Goal: Transaction & Acquisition: Purchase product/service

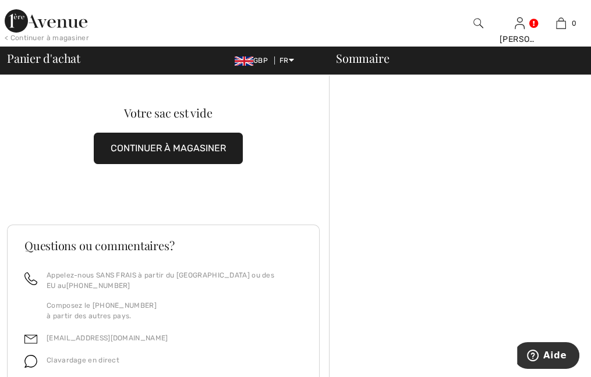
click at [239, 58] on img at bounding box center [243, 60] width 19 height 9
click at [262, 59] on span "GBP" at bounding box center [253, 60] width 38 height 8
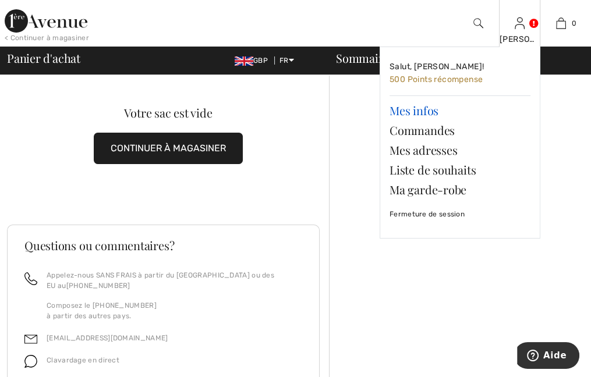
click at [400, 113] on link "Mes infos" at bounding box center [459, 111] width 141 height 20
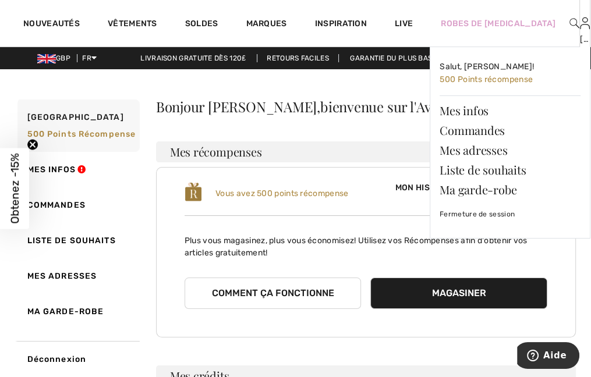
click at [579, 22] on img at bounding box center [584, 23] width 10 height 14
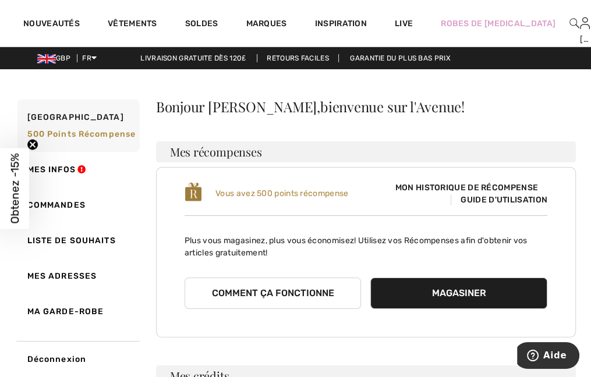
drag, startPoint x: 44, startPoint y: 58, endPoint x: 513, endPoint y: 104, distance: 471.2
click at [513, 104] on div "Bonjour Carol, bienvenue sur l'Avenue!" at bounding box center [365, 106] width 419 height 14
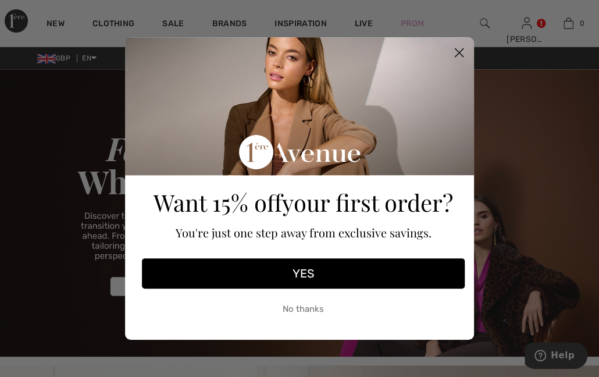
click at [295, 310] on button "No thanks" at bounding box center [303, 308] width 323 height 29
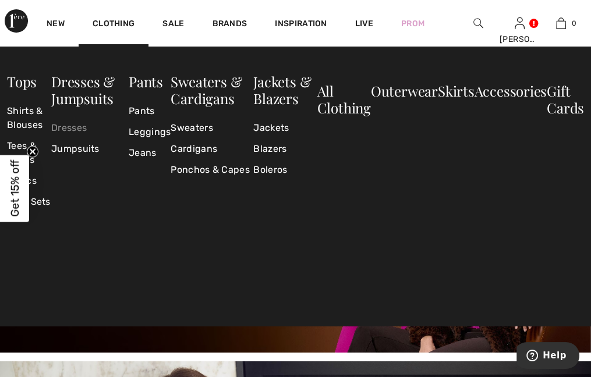
click at [76, 124] on link "Dresses" at bounding box center [89, 128] width 77 height 21
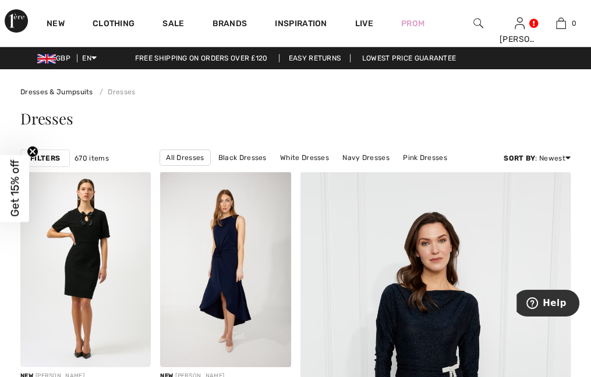
click at [44, 157] on strong "Filters" at bounding box center [45, 158] width 30 height 10
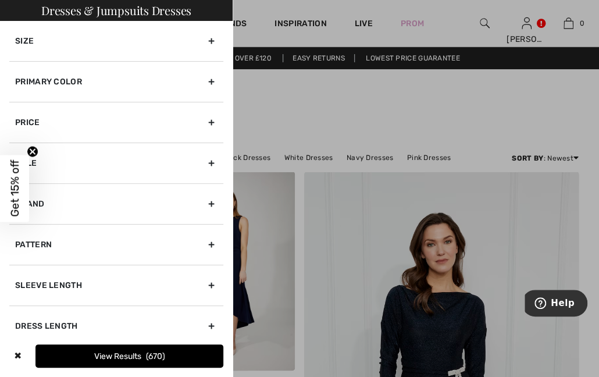
click at [114, 163] on div "Sale" at bounding box center [116, 163] width 214 height 41
click at [165, 42] on div "Size" at bounding box center [116, 41] width 214 height 40
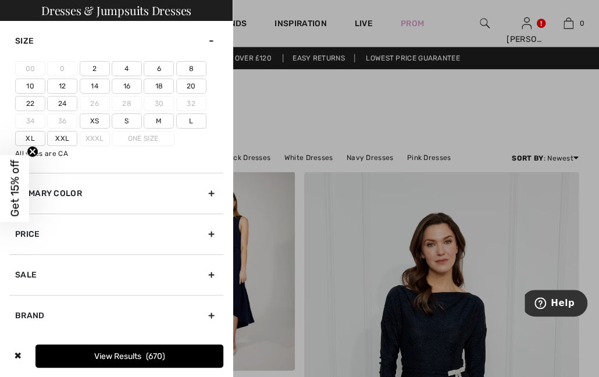
click at [25, 102] on label "22" at bounding box center [30, 103] width 30 height 15
click at [0, 0] on input"] "22" at bounding box center [0, 0] width 0 height 0
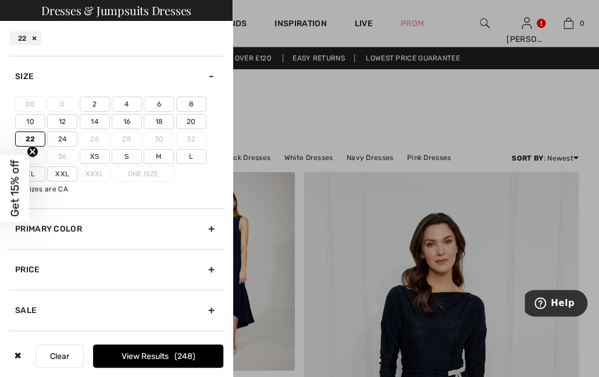
click at [160, 353] on button "View Results 248" at bounding box center [158, 355] width 130 height 23
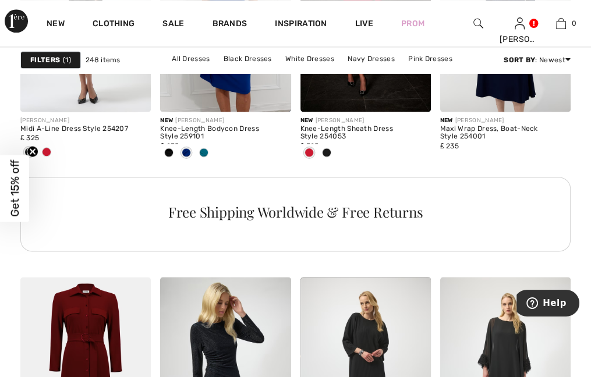
scroll to position [1062, 0]
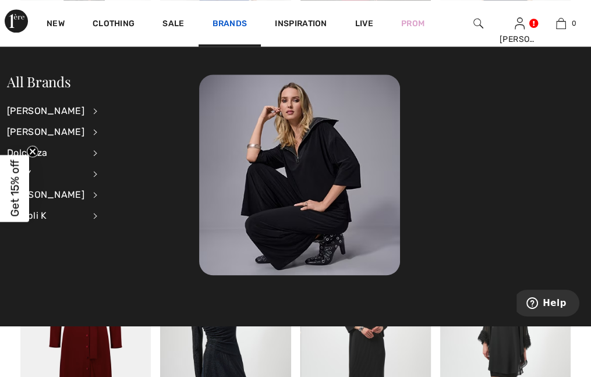
click at [229, 21] on link "Brands" at bounding box center [229, 25] width 35 height 12
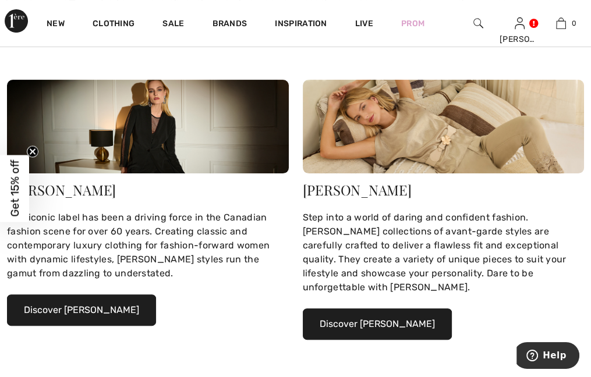
scroll to position [148, 0]
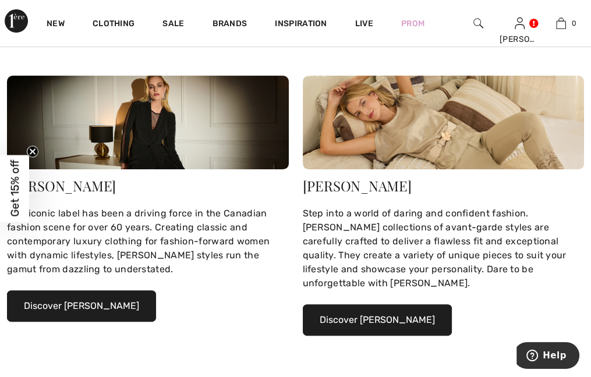
click at [106, 290] on button "Discover Joseph Ribkoff" at bounding box center [81, 305] width 149 height 31
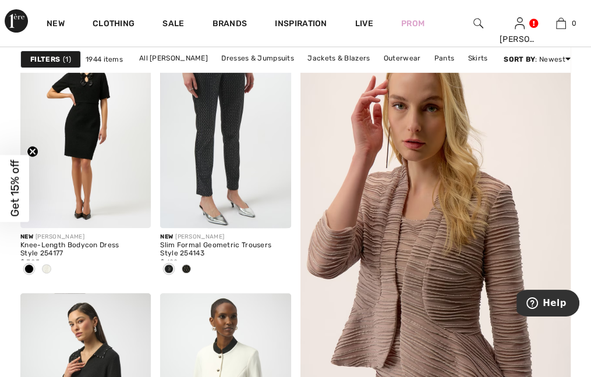
scroll to position [98, 0]
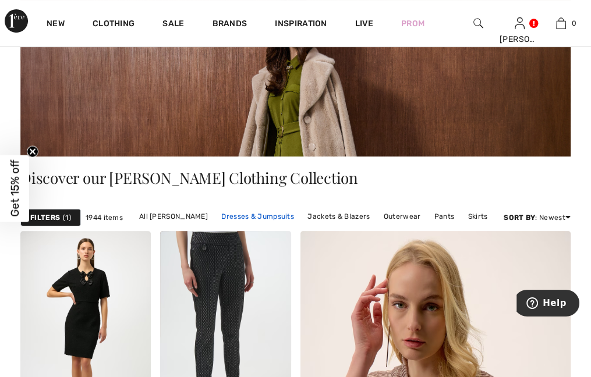
click at [264, 214] on link "Dresses & Jumpsuits" at bounding box center [257, 216] width 84 height 15
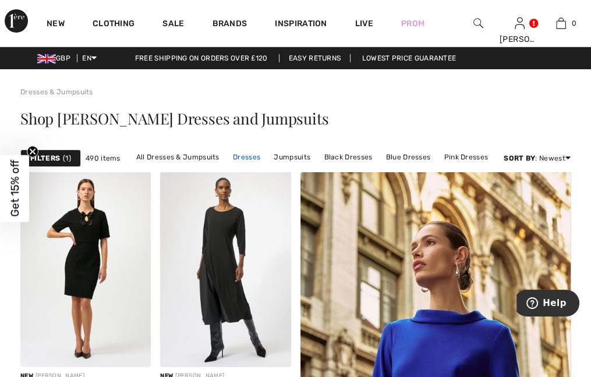
click at [246, 155] on link "Dresses" at bounding box center [246, 157] width 39 height 15
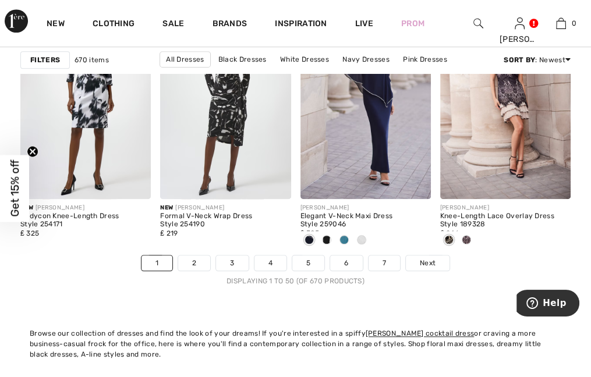
scroll to position [3963, 0]
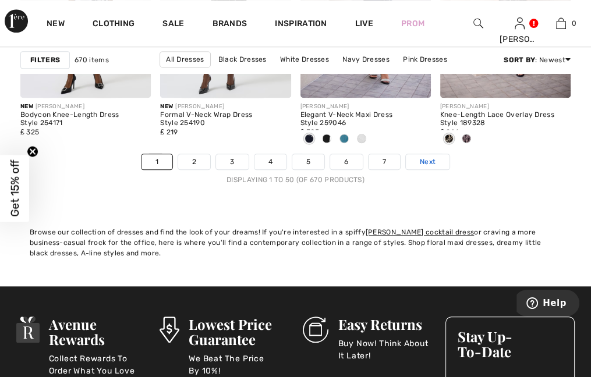
click at [417, 163] on link "Next" at bounding box center [428, 161] width 44 height 15
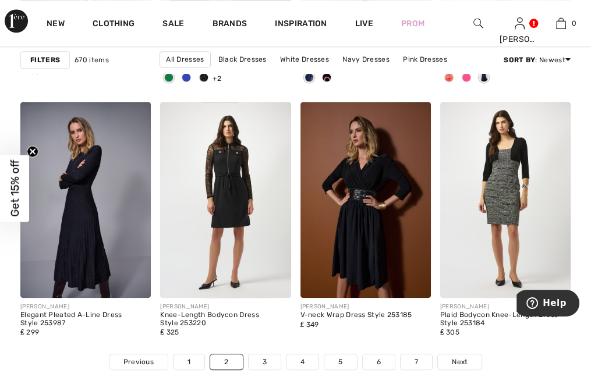
scroll to position [3786, 0]
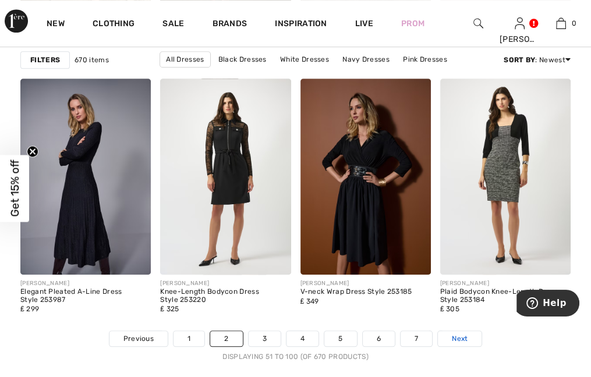
click at [465, 336] on span "Next" at bounding box center [459, 338] width 16 height 10
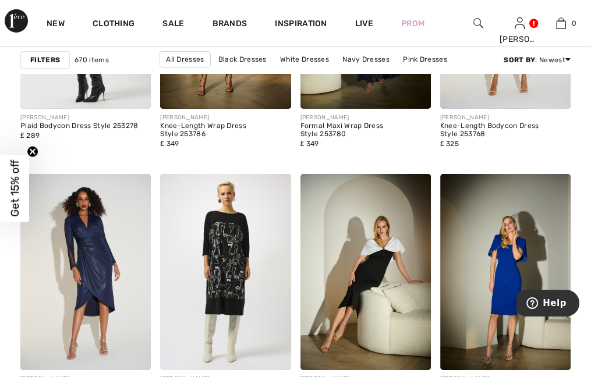
scroll to position [2846, 0]
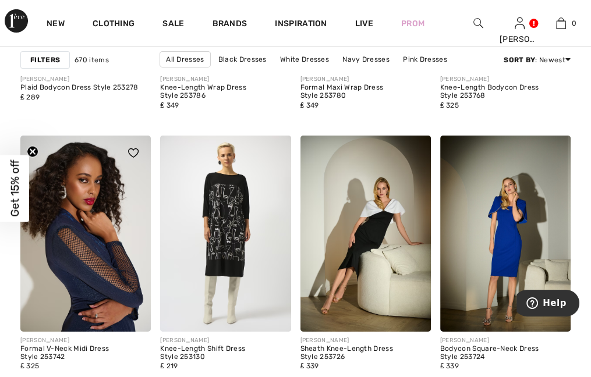
click at [100, 260] on img at bounding box center [85, 233] width 130 height 195
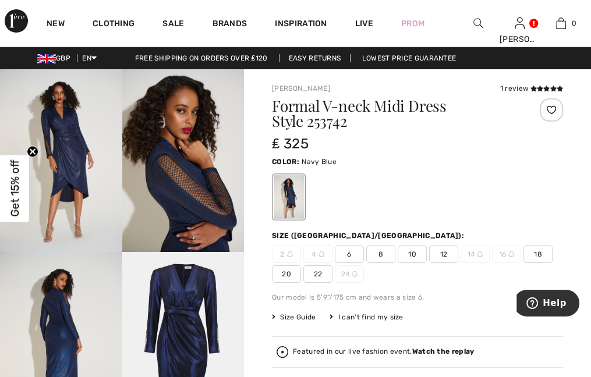
click at [189, 325] on img at bounding box center [183, 343] width 122 height 183
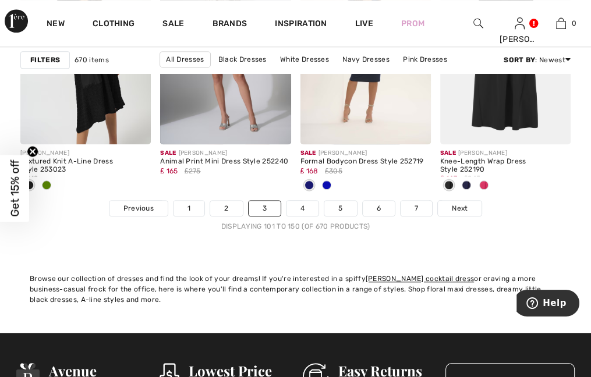
scroll to position [3994, 0]
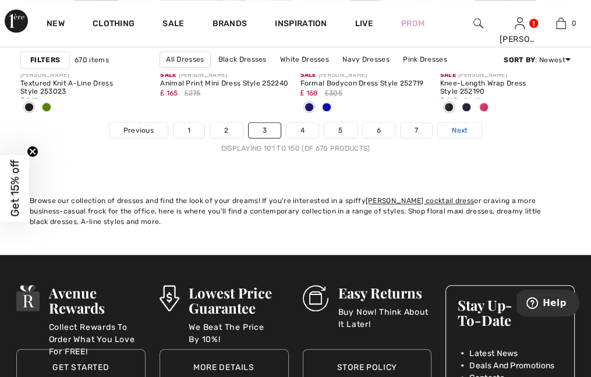
click at [466, 127] on link "Next" at bounding box center [460, 130] width 44 height 15
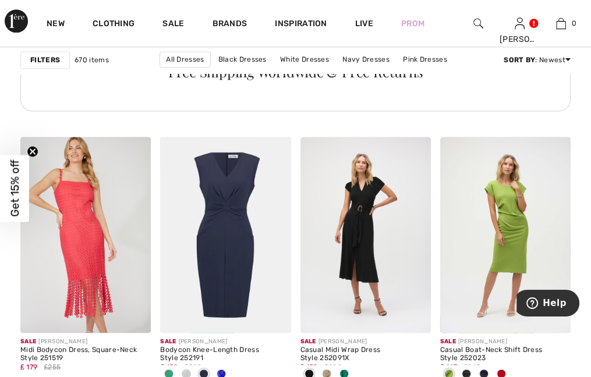
scroll to position [1272, 0]
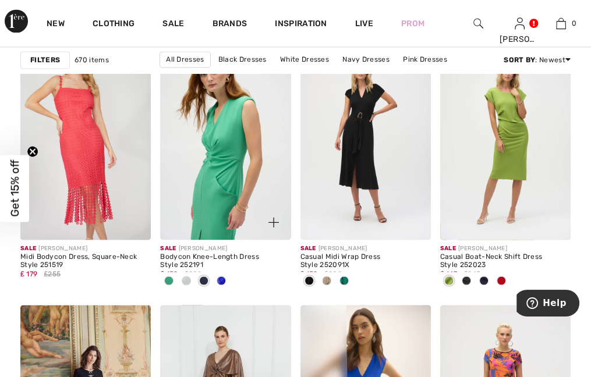
click at [214, 167] on img at bounding box center [225, 141] width 130 height 195
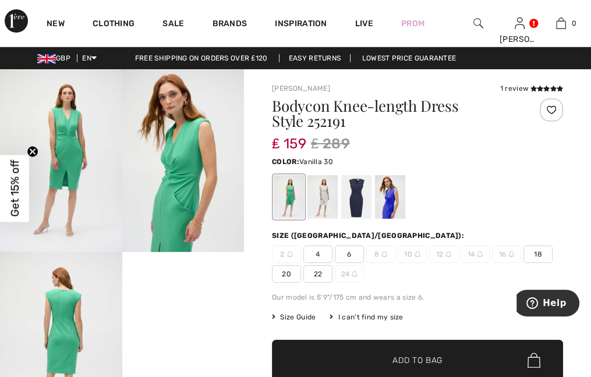
click at [323, 194] on div at bounding box center [322, 197] width 30 height 44
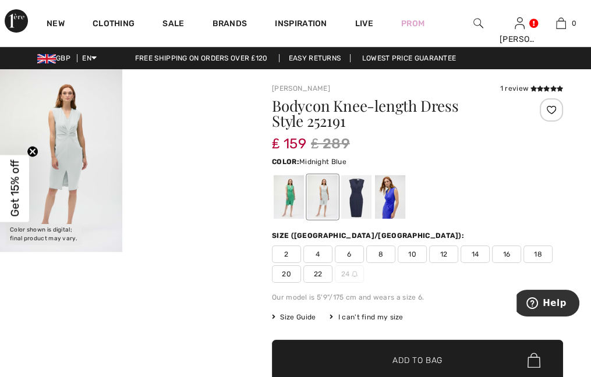
click at [355, 194] on div at bounding box center [356, 197] width 30 height 44
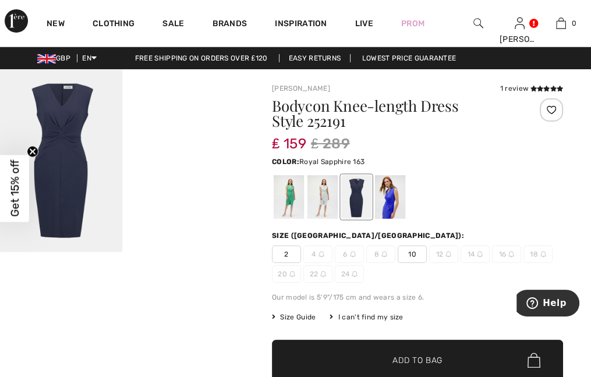
click at [386, 195] on div at bounding box center [390, 197] width 30 height 44
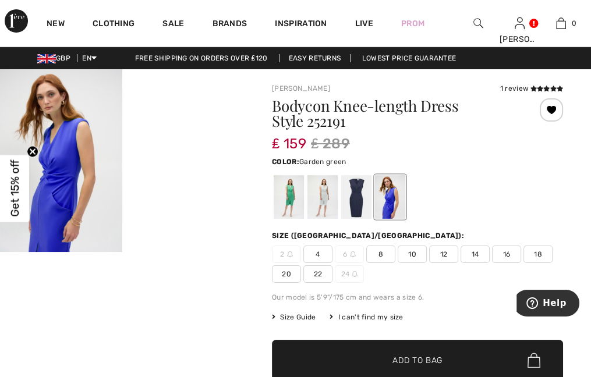
click at [283, 192] on div at bounding box center [288, 197] width 30 height 44
